Goal: Information Seeking & Learning: Learn about a topic

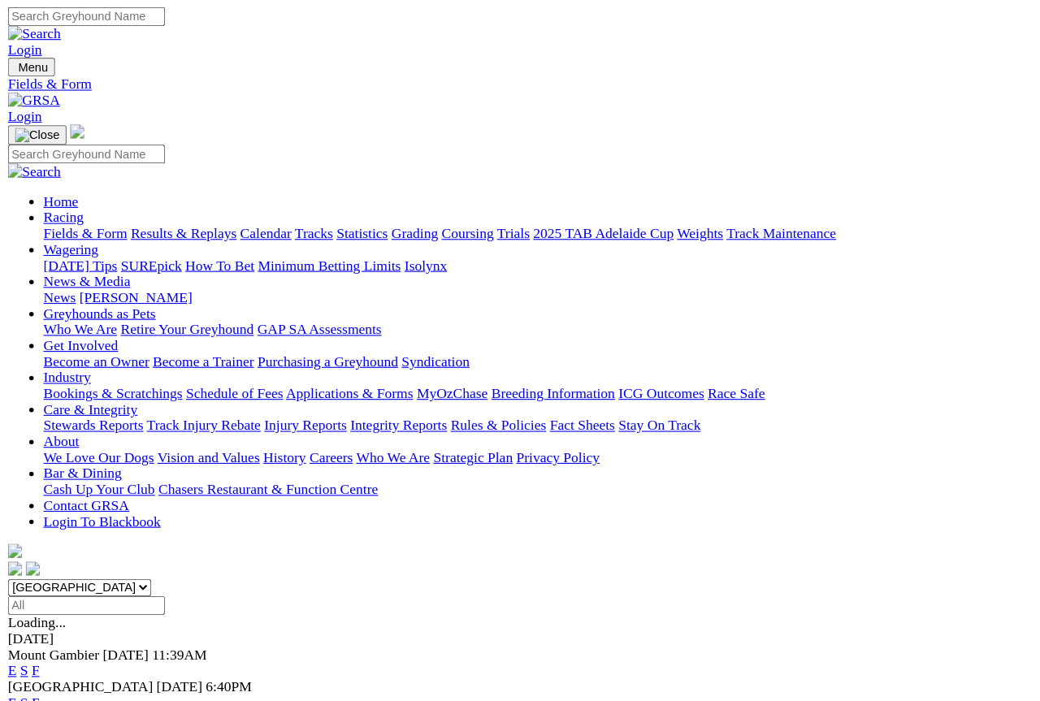
scroll to position [12, 0]
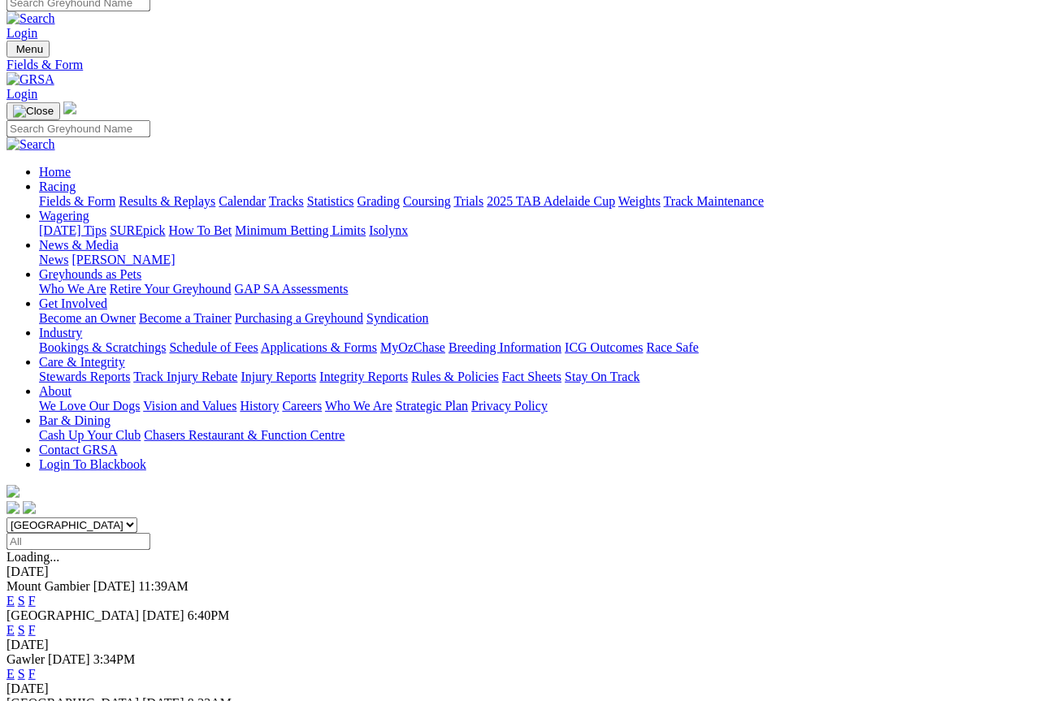
click at [36, 623] on link "F" at bounding box center [31, 630] width 7 height 14
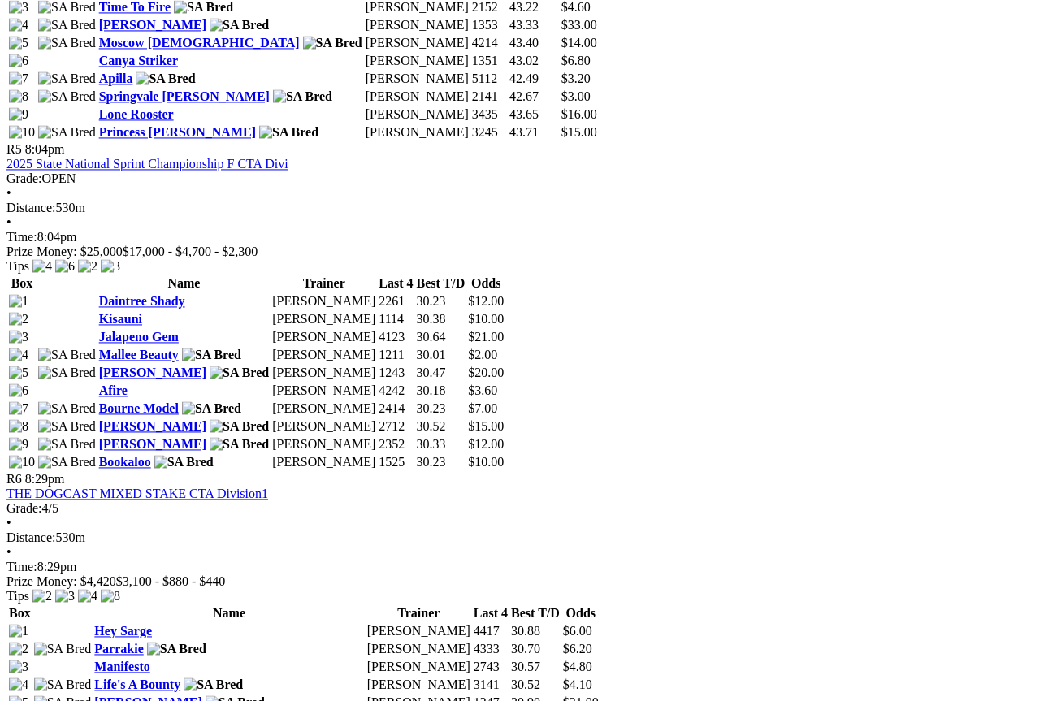
scroll to position [1842, 0]
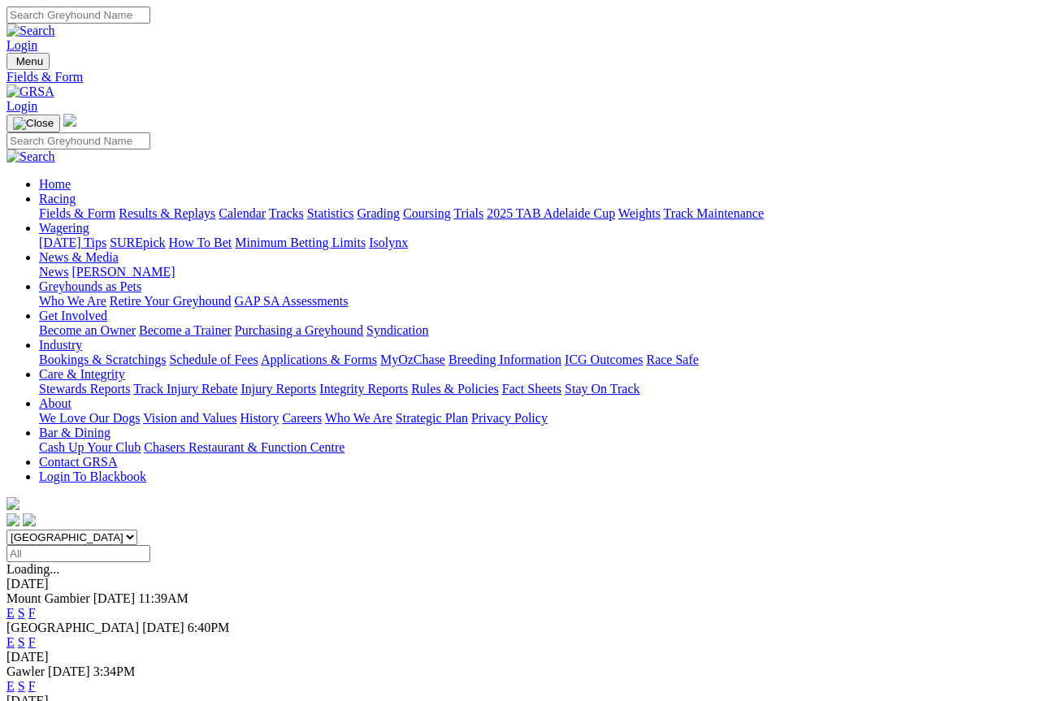
scroll to position [61, 0]
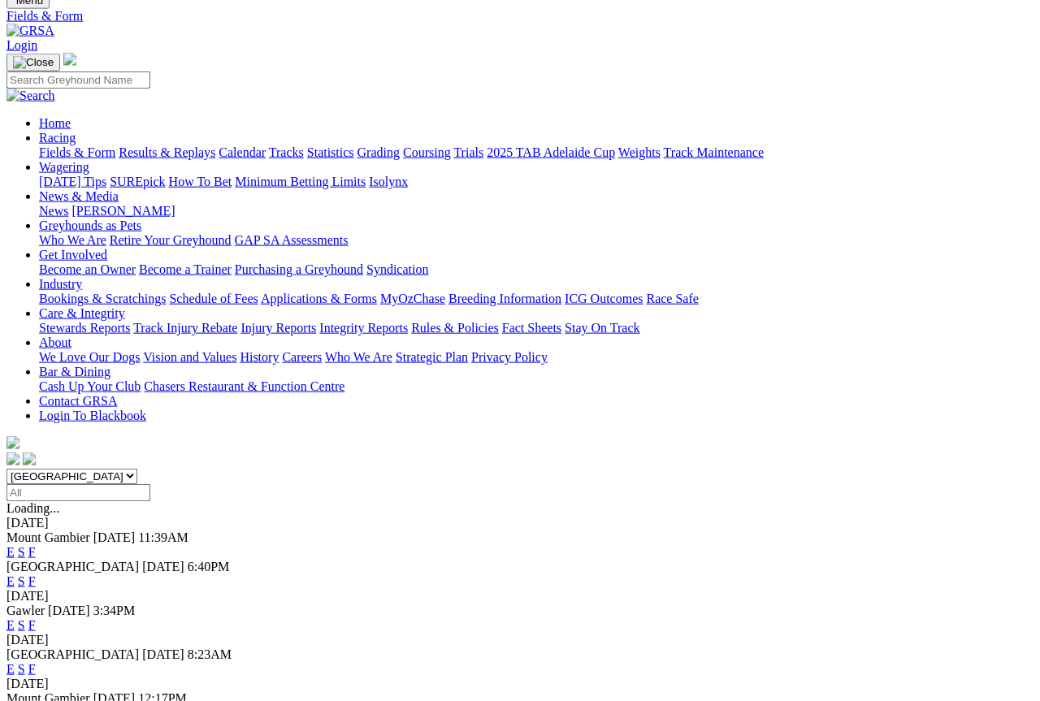
click at [36, 618] on link "F" at bounding box center [31, 625] width 7 height 14
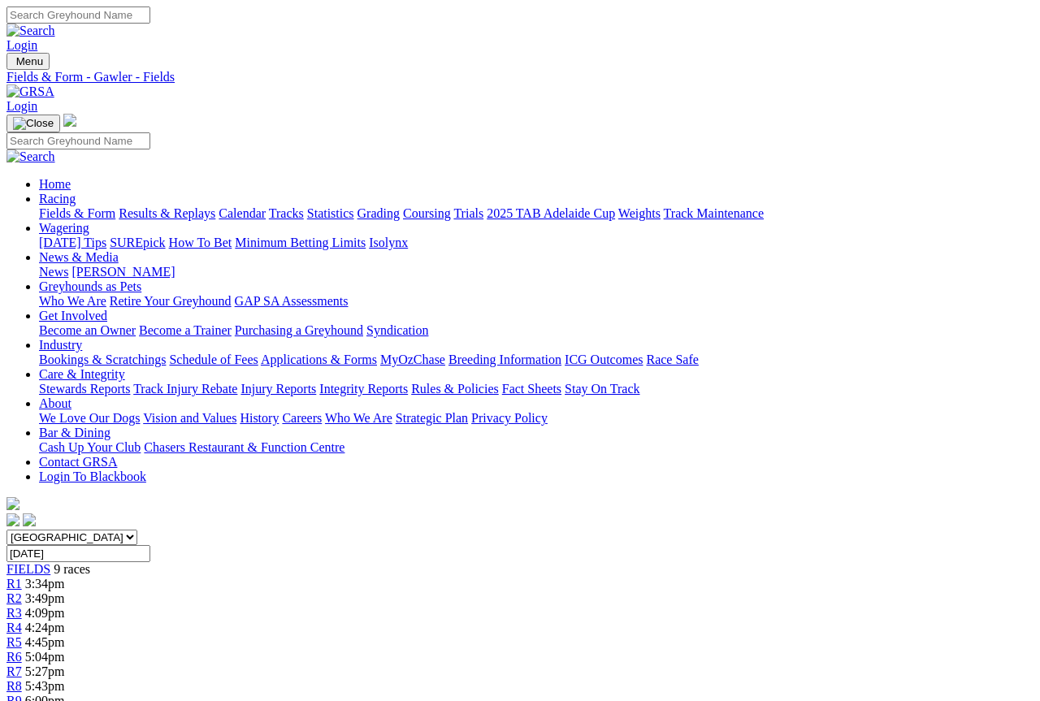
scroll to position [9, 0]
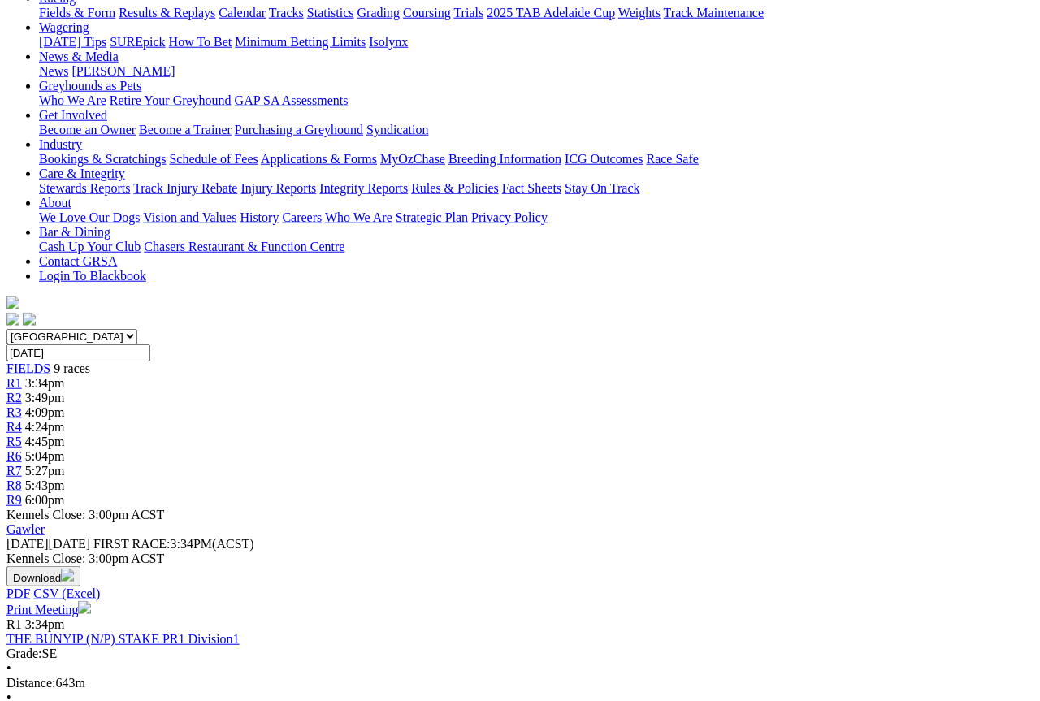
scroll to position [210, 0]
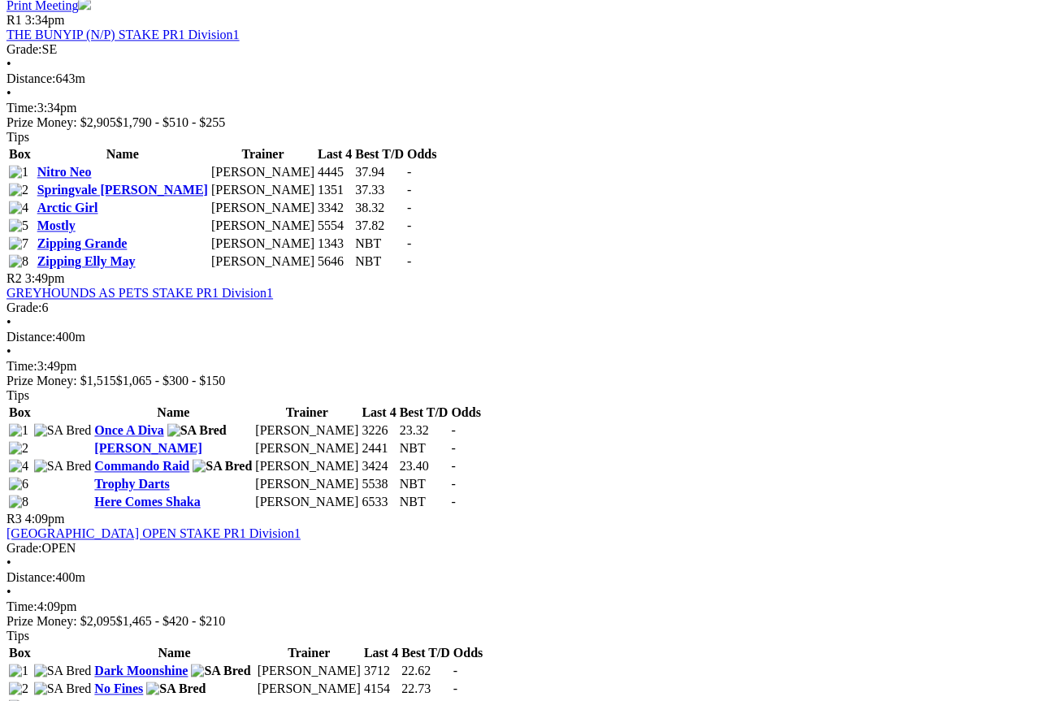
scroll to position [804, 0]
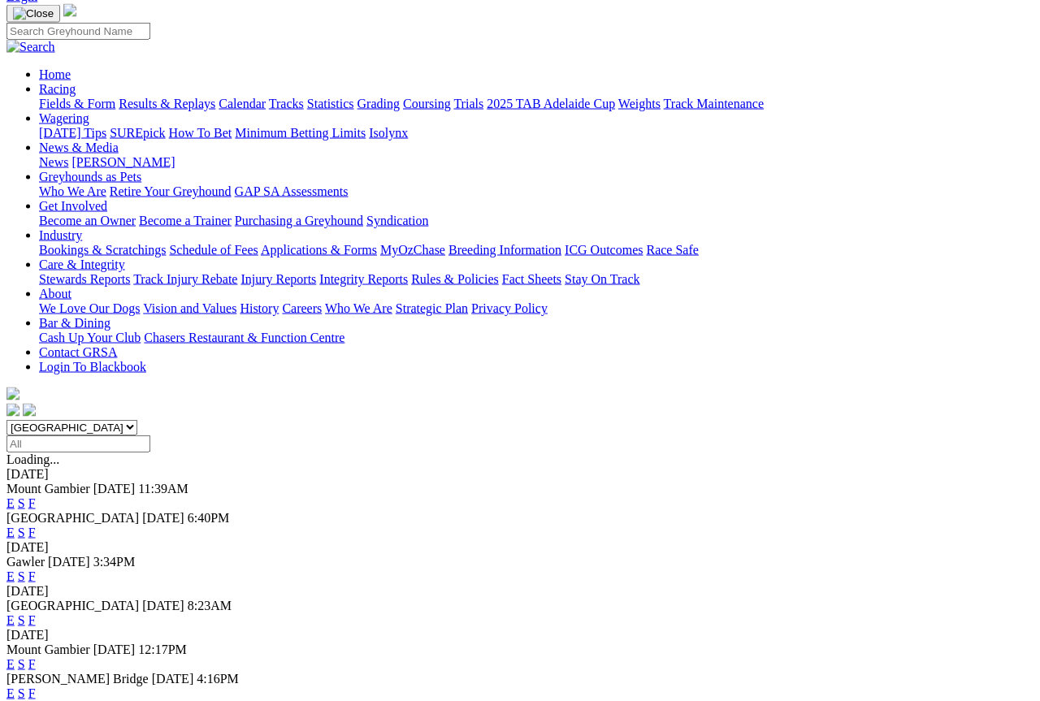
scroll to position [109, 0]
click at [36, 614] on link "F" at bounding box center [31, 621] width 7 height 14
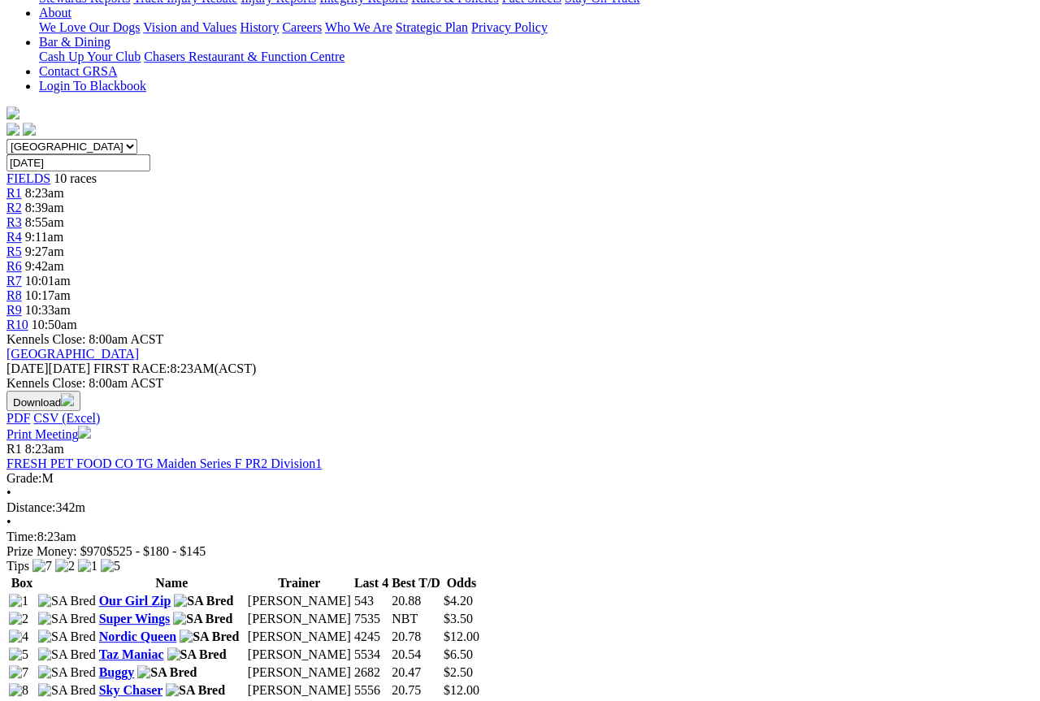
scroll to position [387, 0]
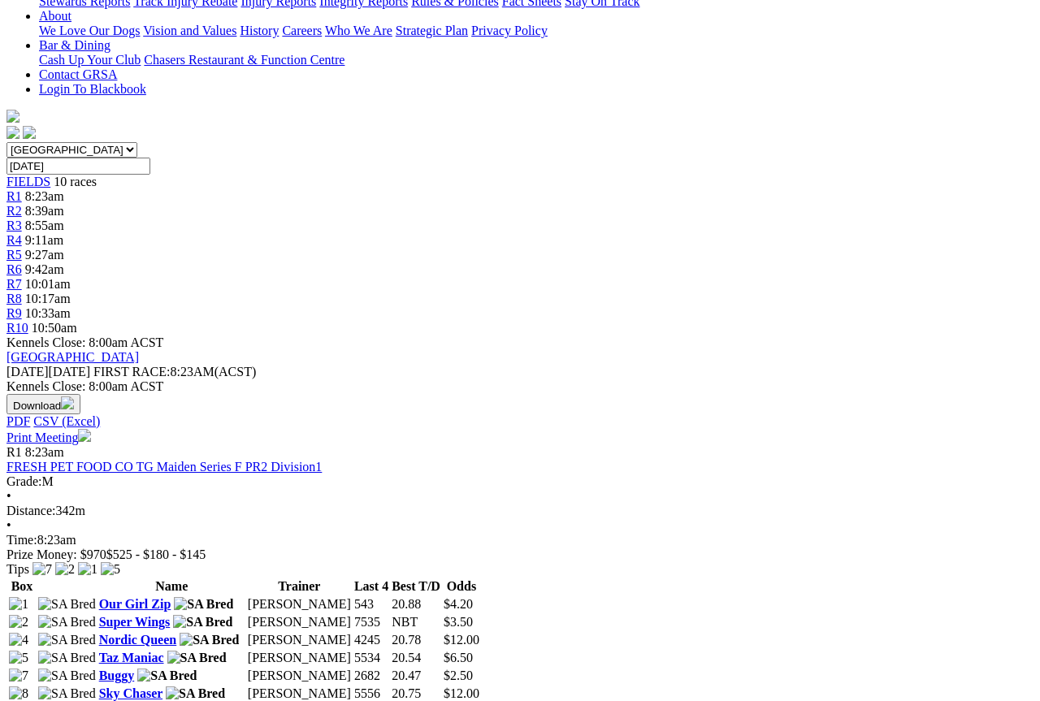
click at [139, 597] on link "Our Girl Zip" at bounding box center [135, 604] width 72 height 14
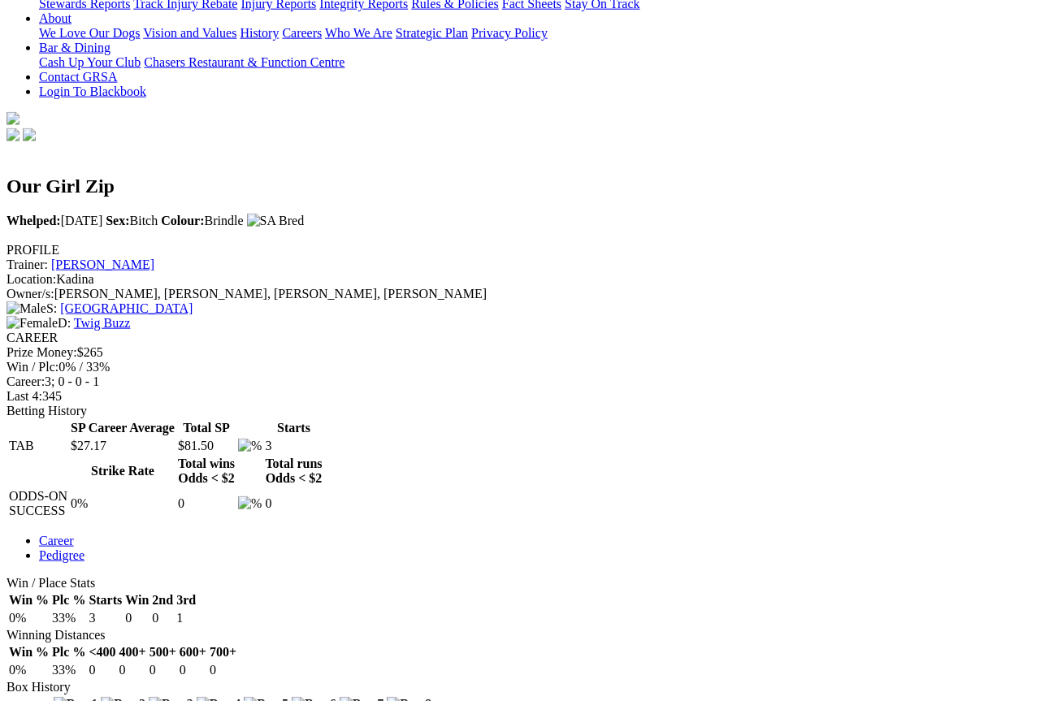
scroll to position [396, 0]
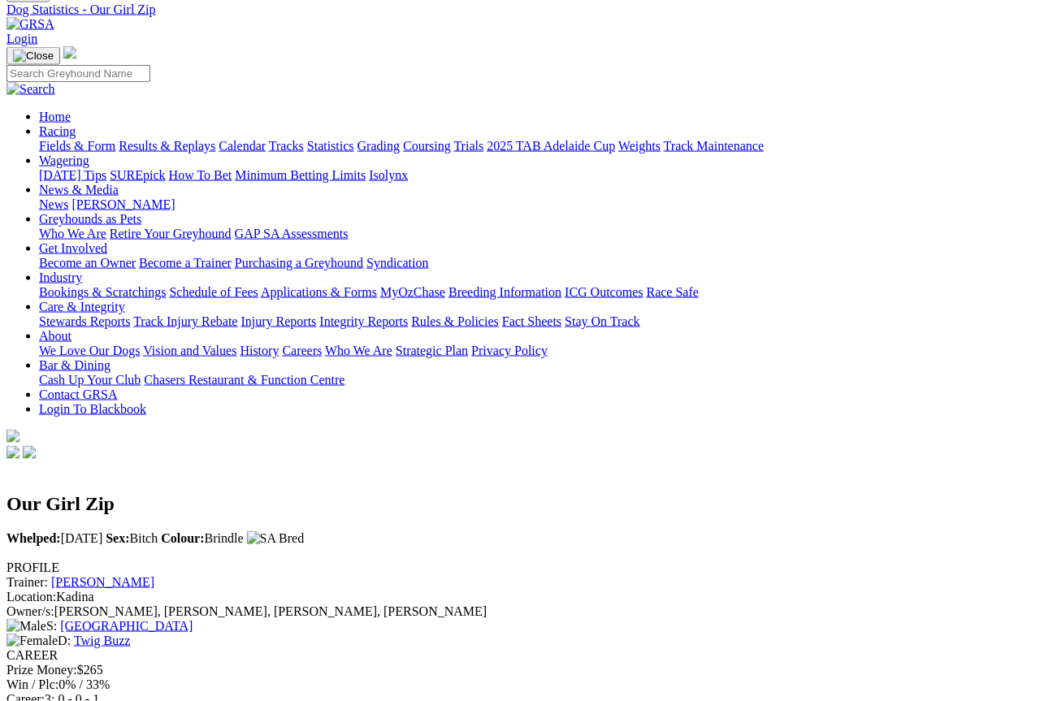
scroll to position [0, 0]
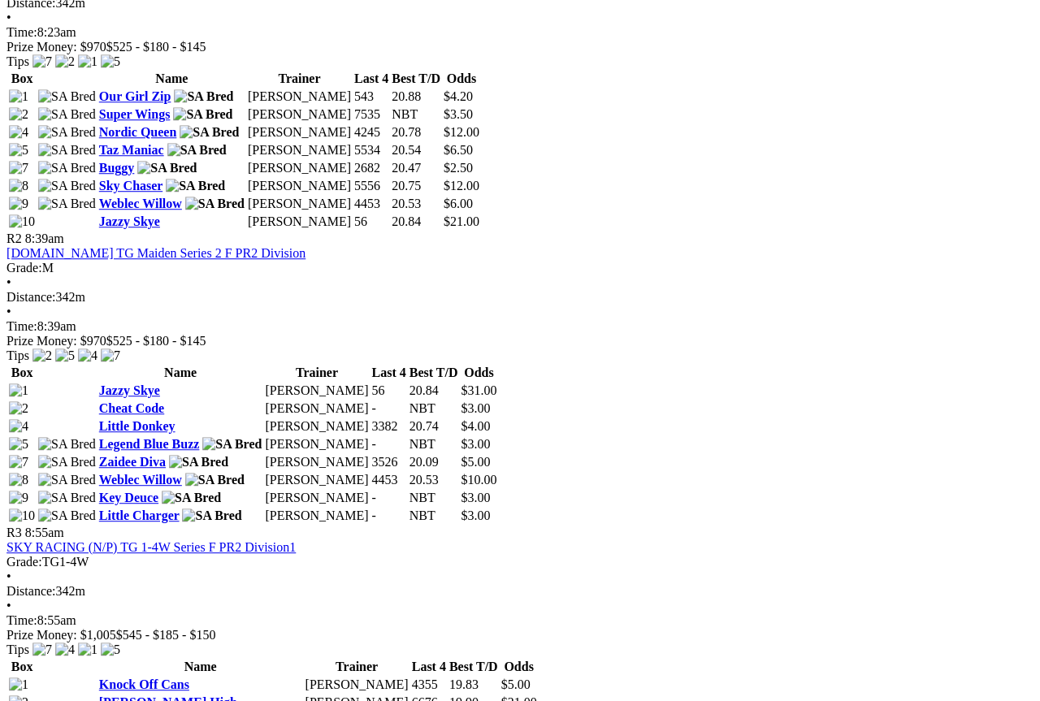
scroll to position [899, 6]
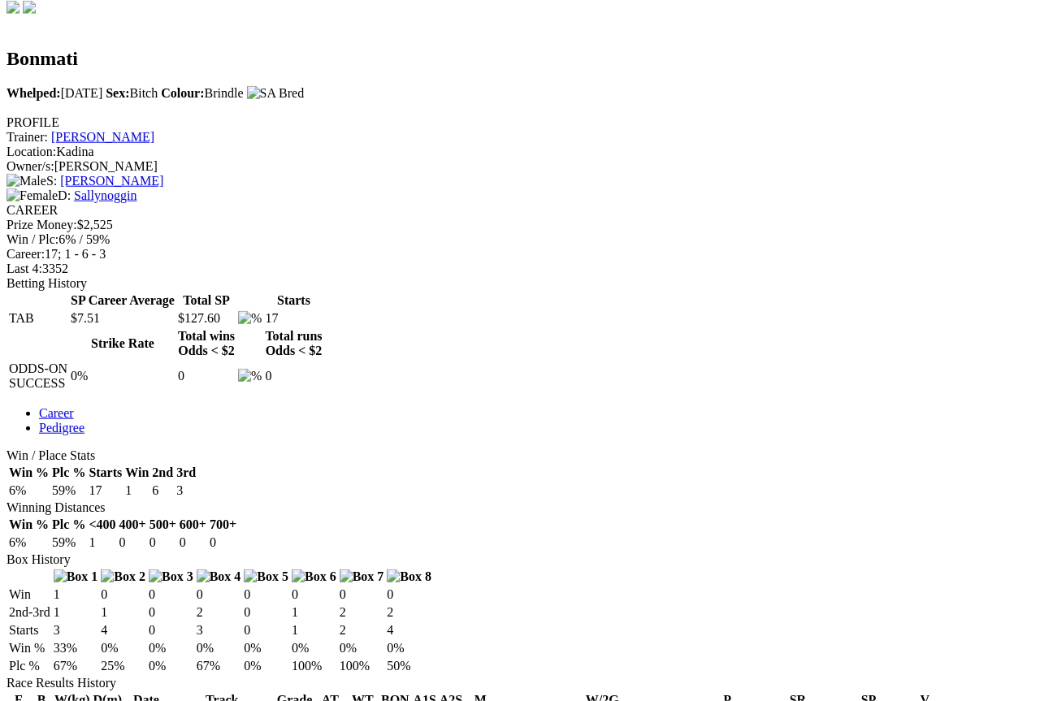
scroll to position [515, 0]
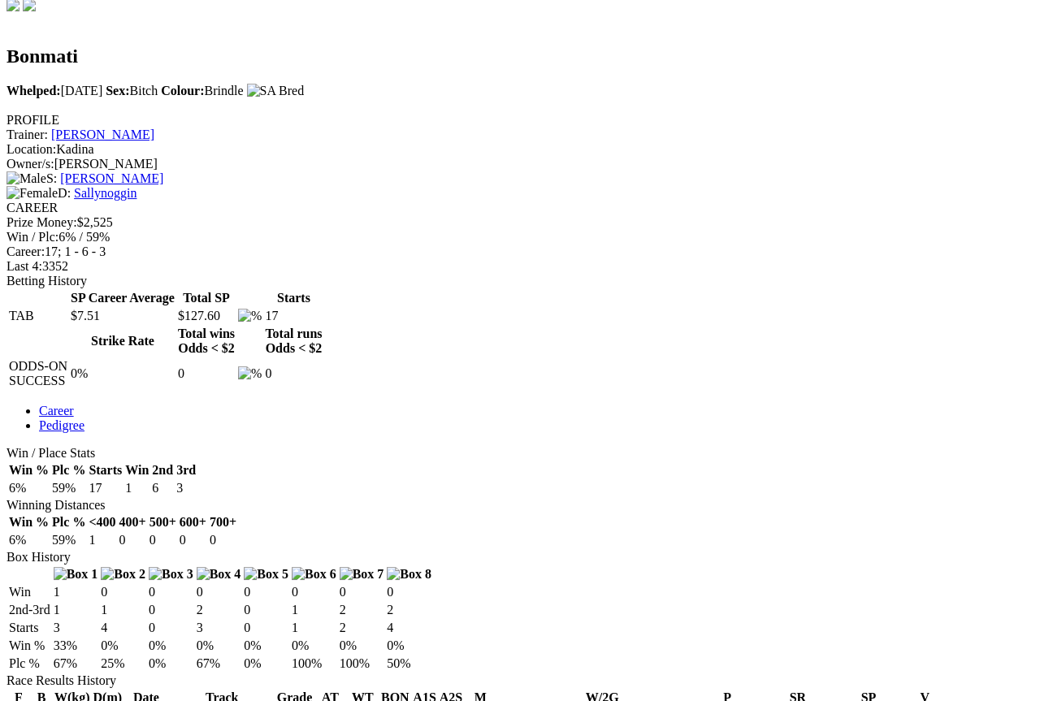
click at [167, 700] on link "[DATE]" at bounding box center [146, 715] width 42 height 14
